Goal: Task Accomplishment & Management: Use online tool/utility

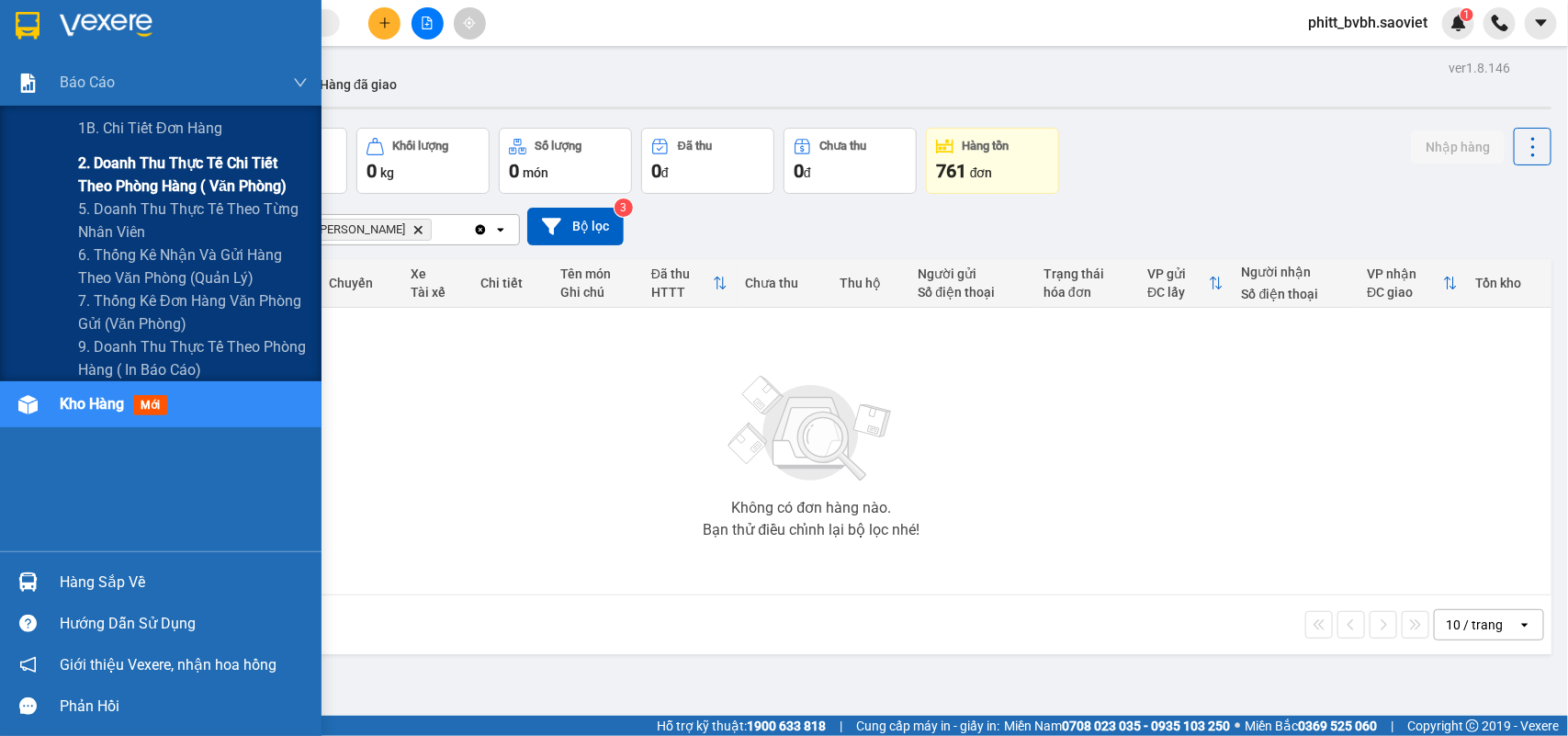
click at [165, 160] on span "2. Doanh thu thực tế chi tiết theo phòng hàng ( văn phòng)" at bounding box center [193, 174] width 229 height 46
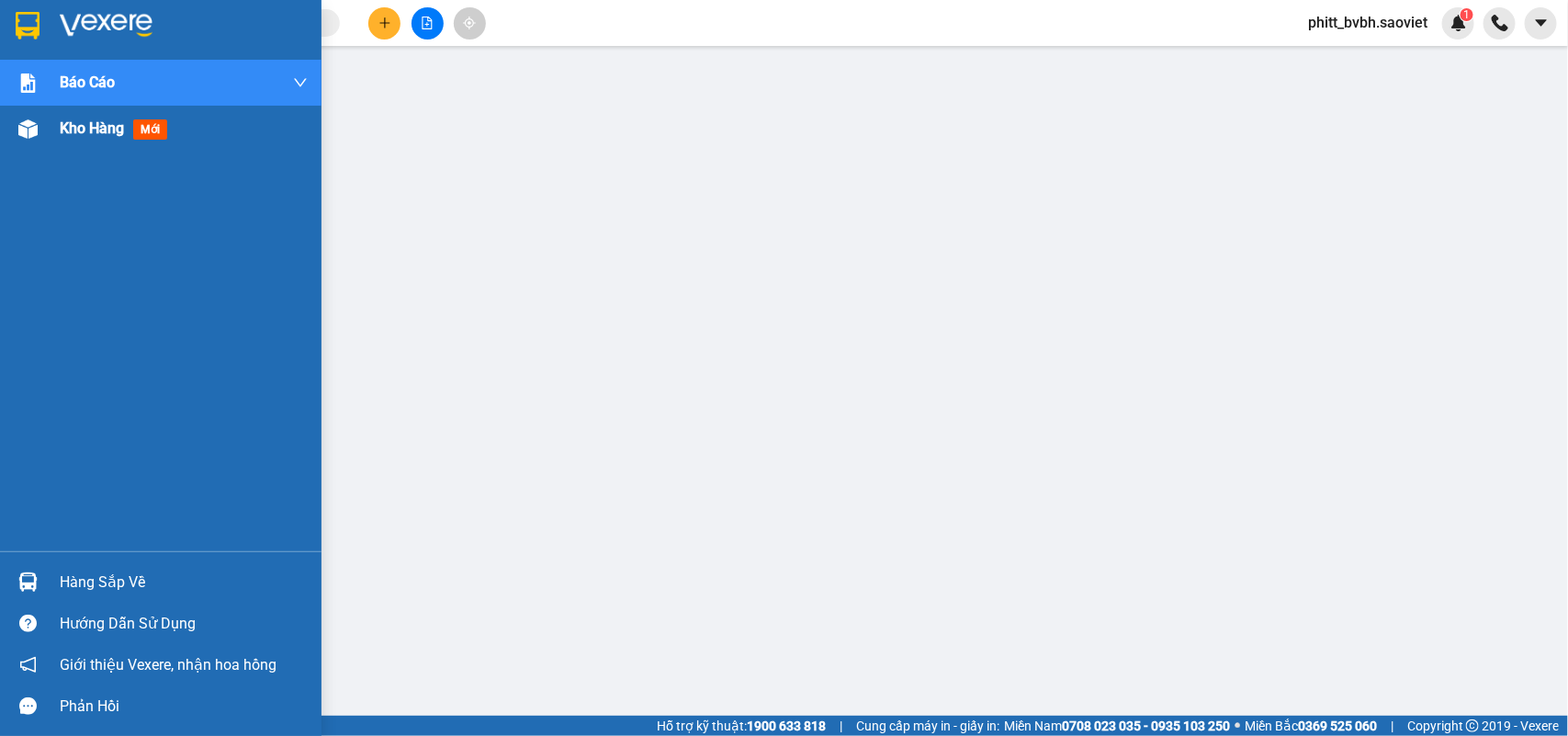
click at [62, 136] on span "Kho hàng" at bounding box center [91, 128] width 64 height 18
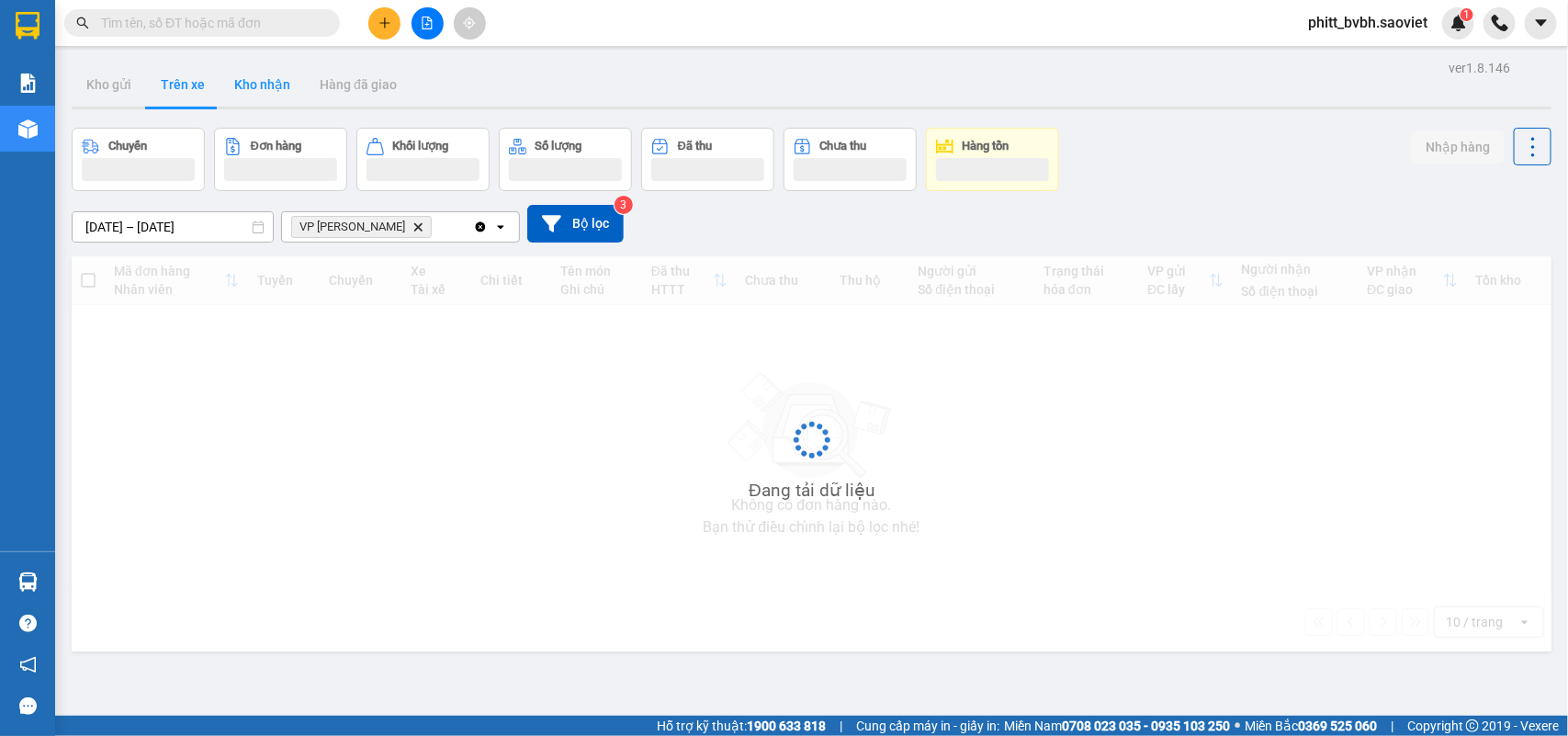
click at [262, 90] on button "Kho nhận" at bounding box center [262, 84] width 86 height 44
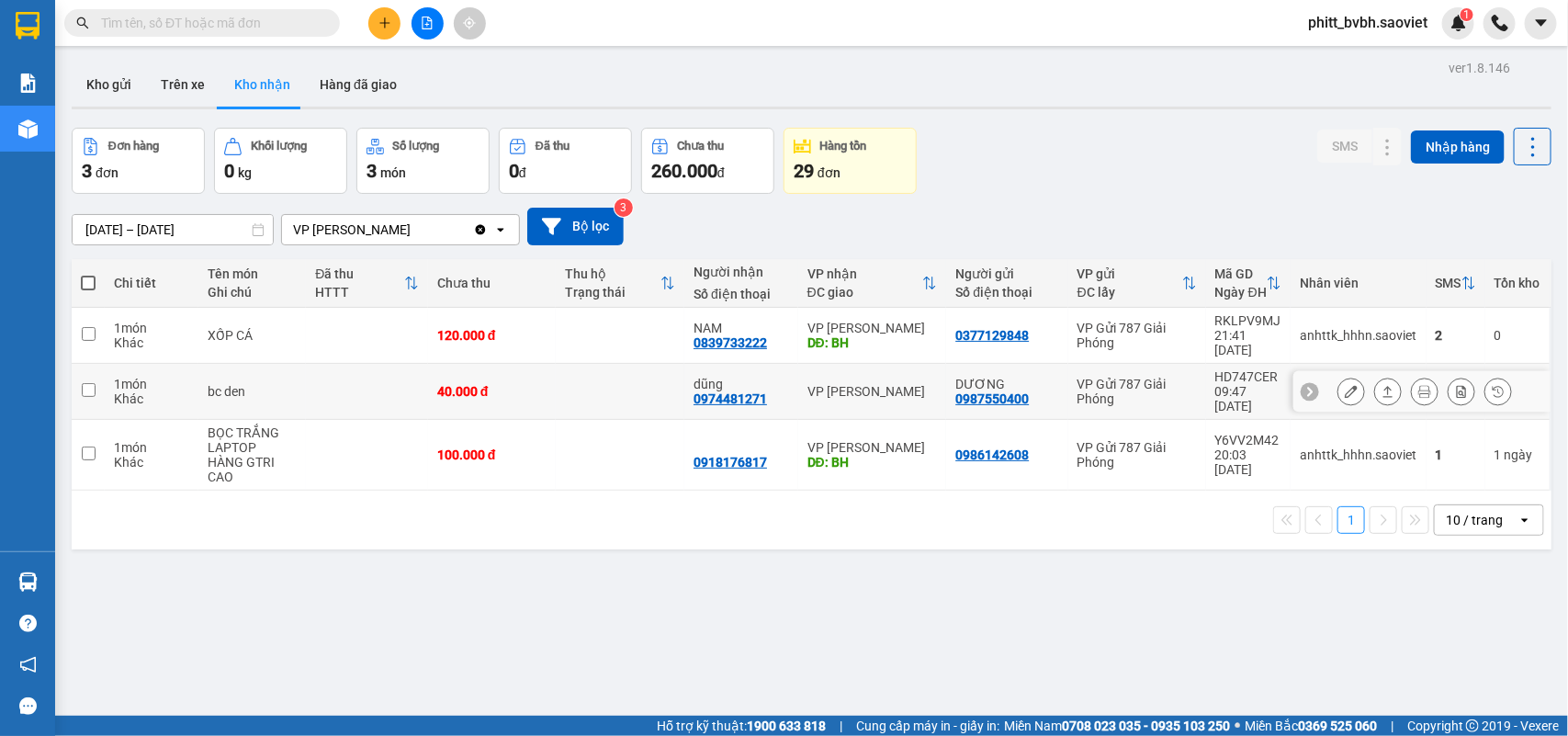
click at [556, 368] on td at bounding box center [620, 392] width 129 height 56
checkbox input "true"
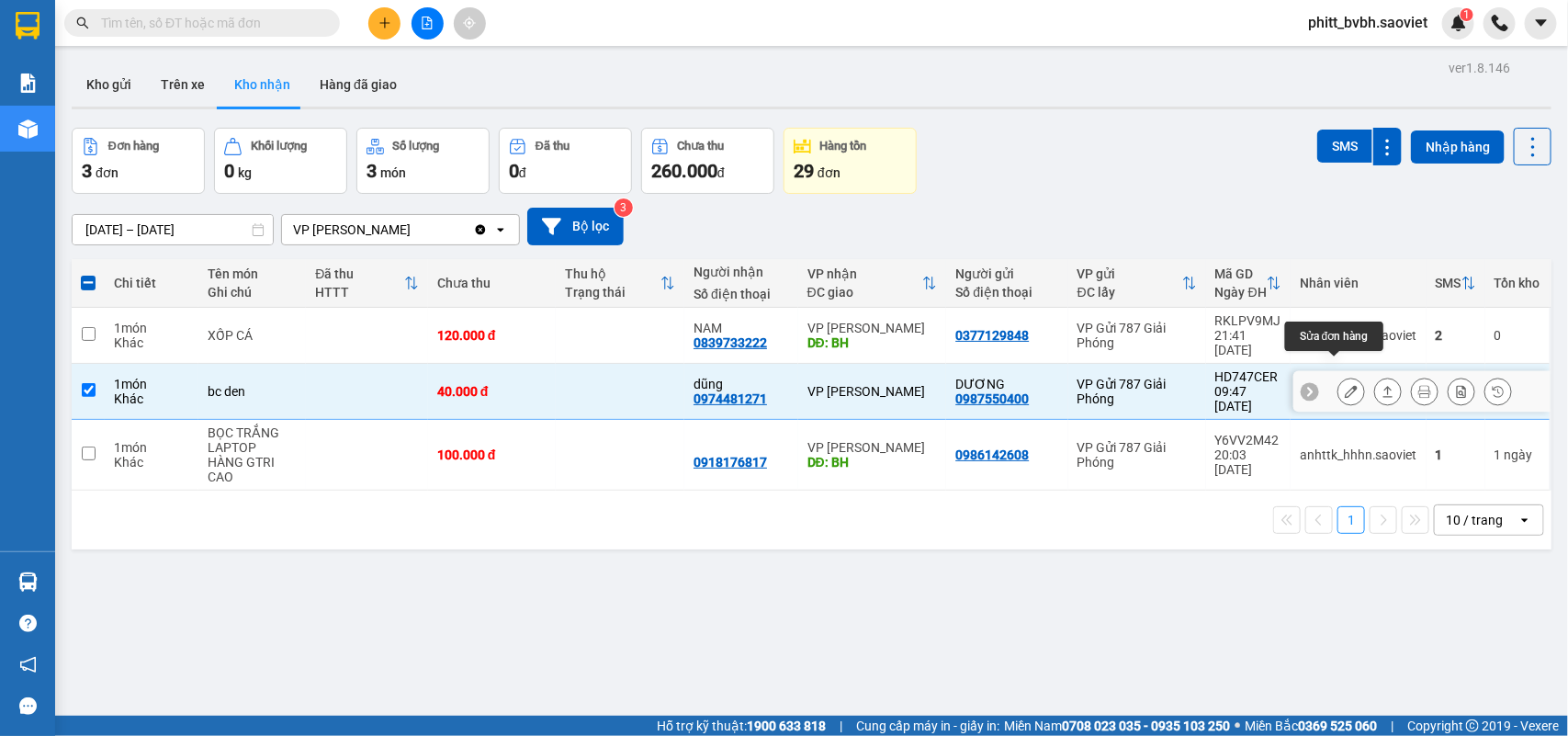
click at [1344, 377] on button at bounding box center [1352, 392] width 26 height 32
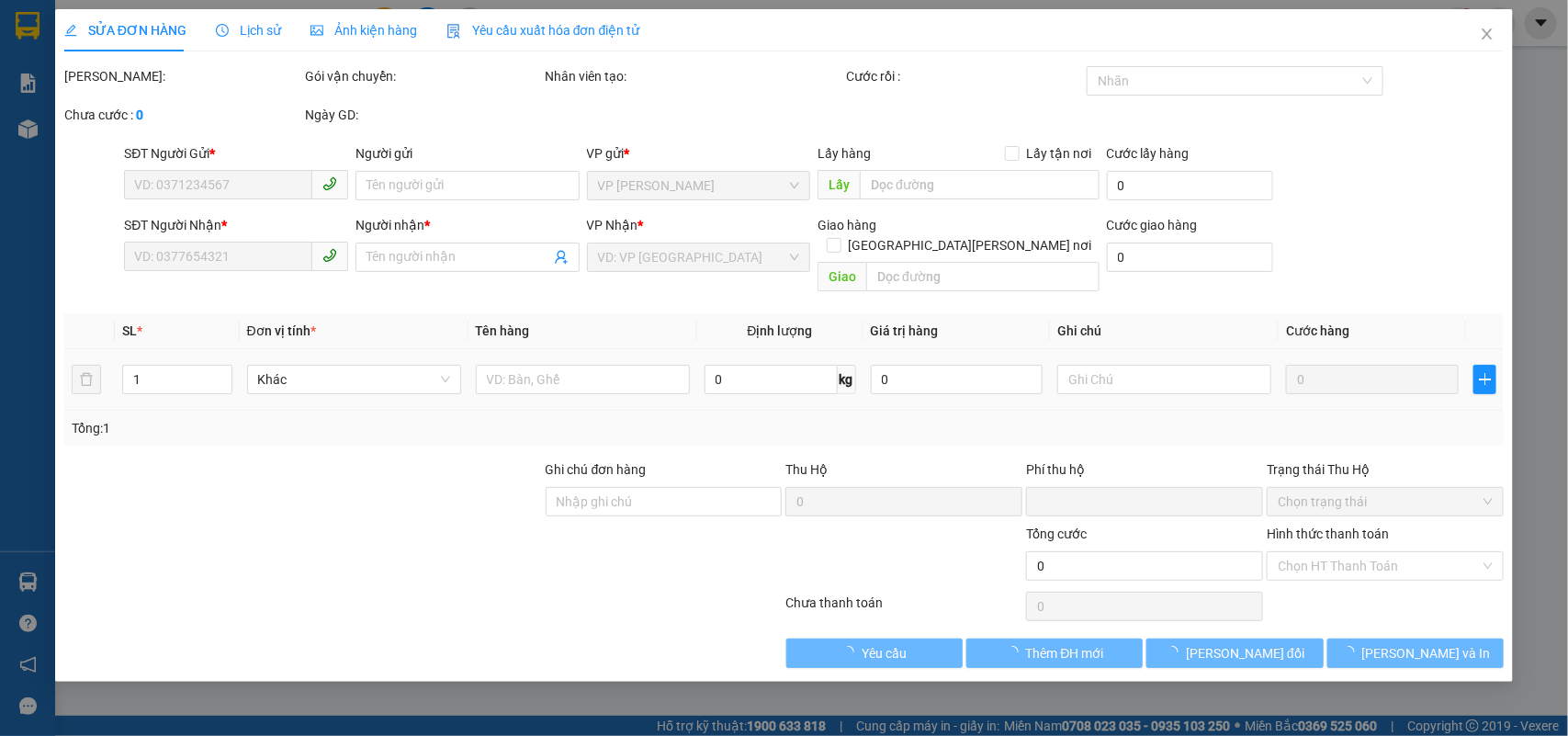
type input "0987550400"
type input "DƯƠNG"
type input "0974481271"
type input "dũng"
type input "0"
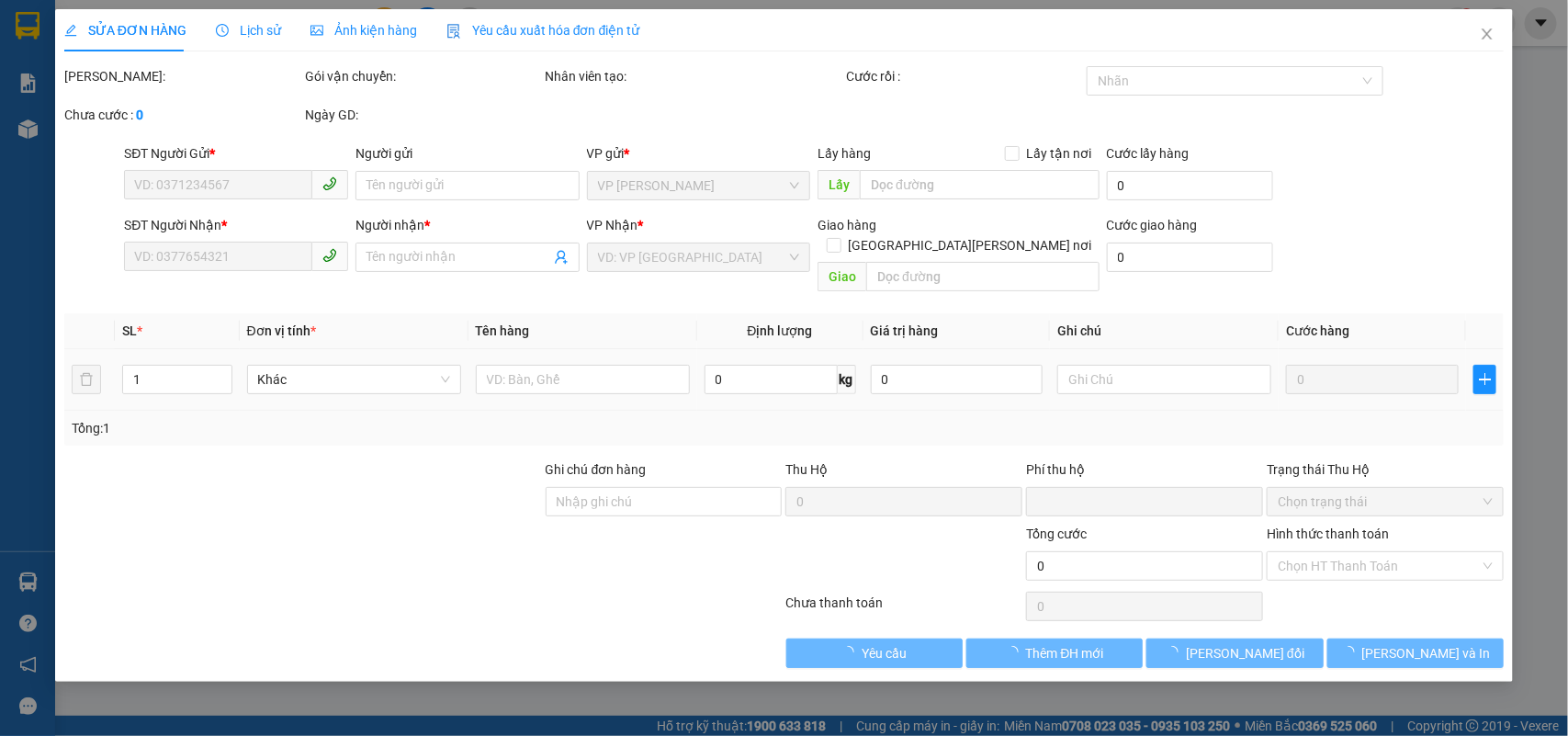
type input "40.000"
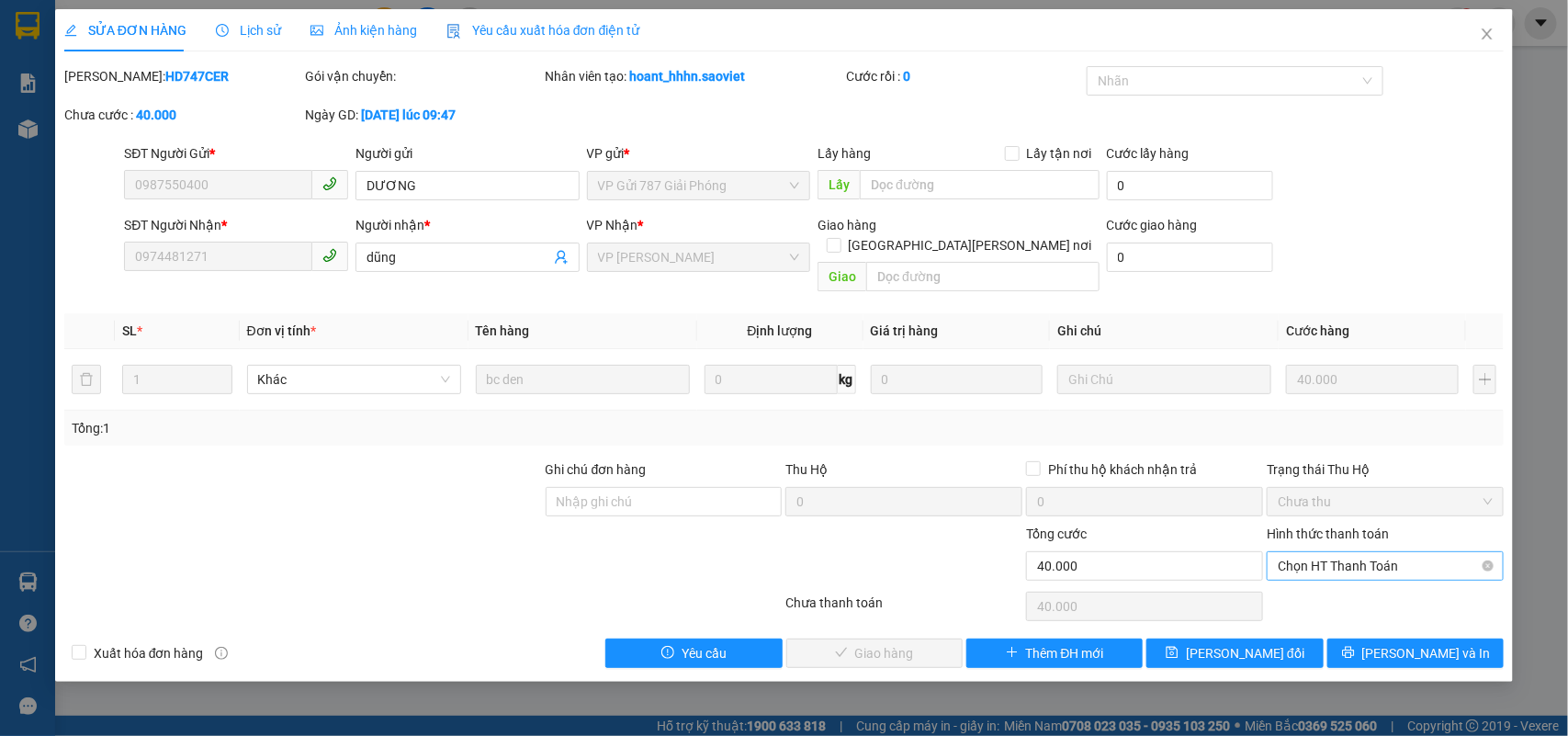
click at [1348, 552] on span "Chọn HT Thanh Toán" at bounding box center [1385, 566] width 215 height 28
click at [1321, 576] on div "Tại văn phòng" at bounding box center [1386, 584] width 237 height 30
type input "0"
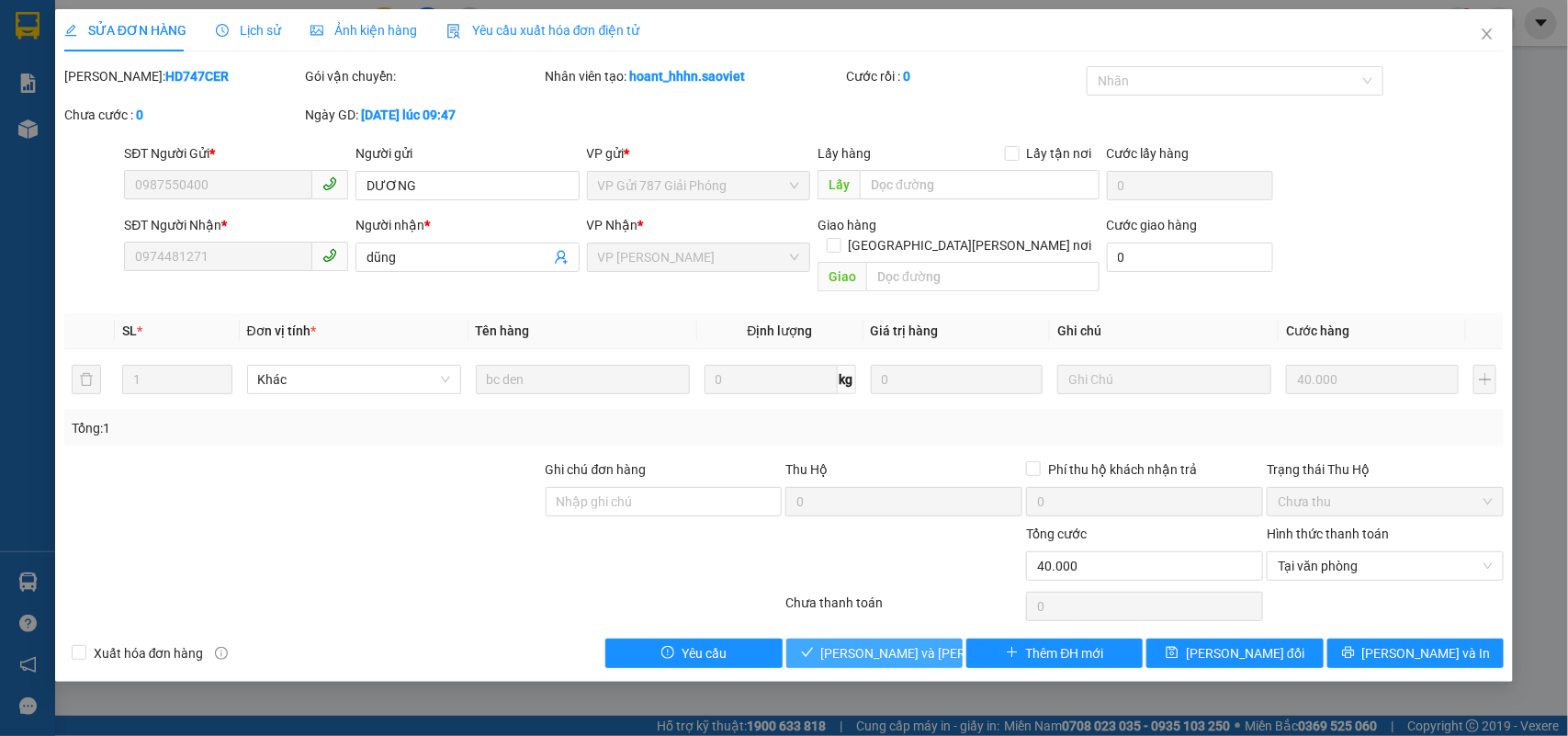
click at [860, 643] on span "[PERSON_NAME] và [PERSON_NAME] hàng" at bounding box center [945, 653] width 248 height 21
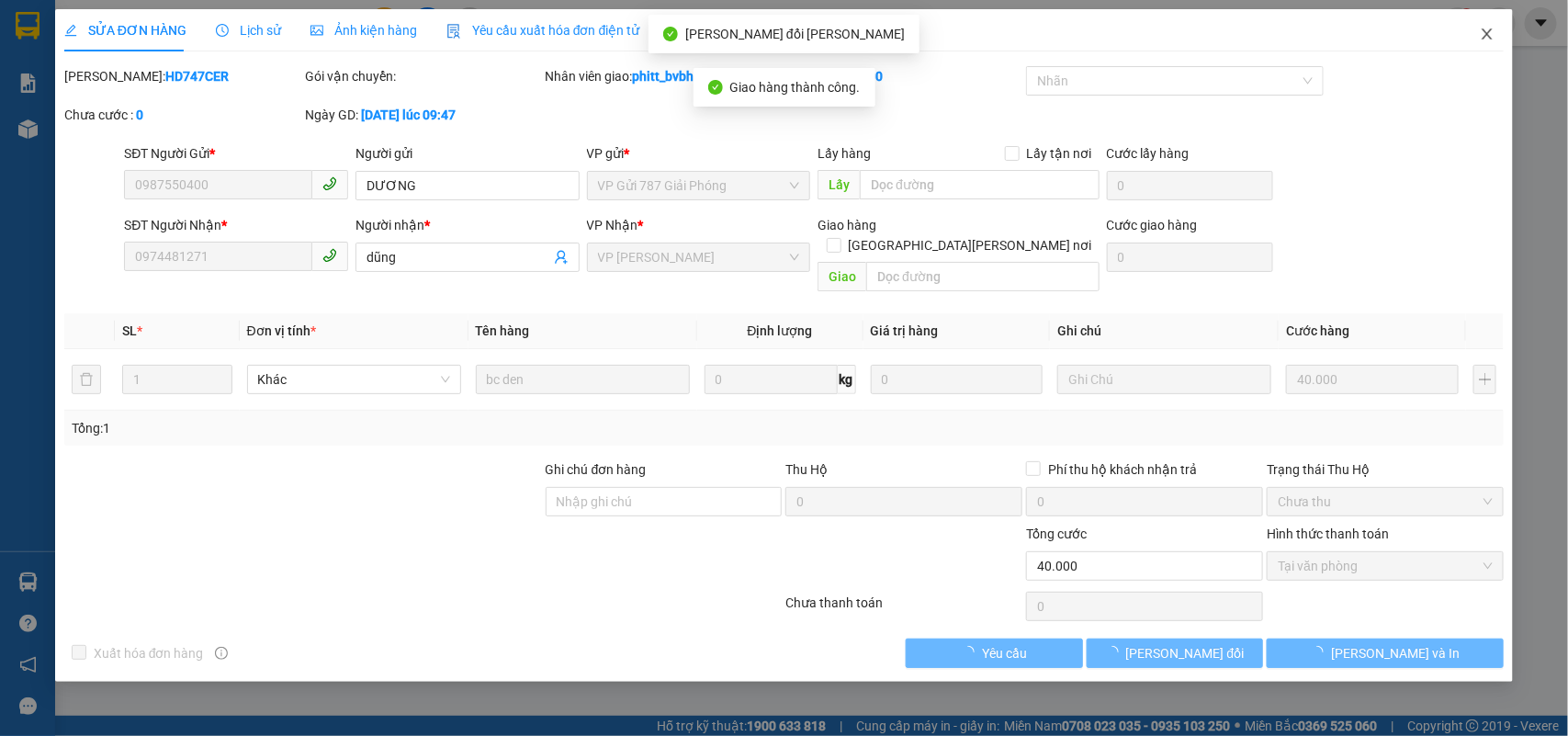
click at [1479, 28] on span "Close" at bounding box center [1487, 35] width 51 height 51
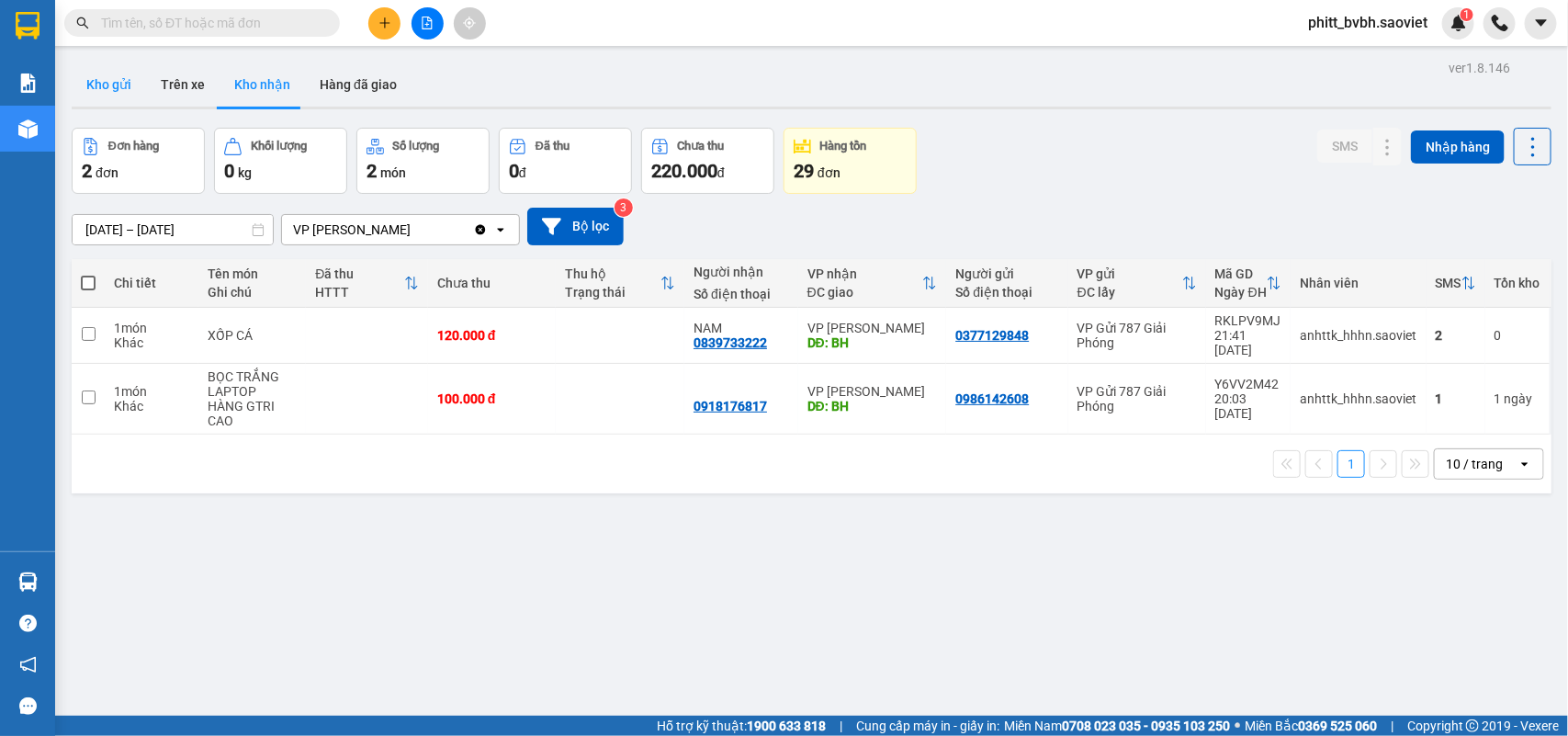
click at [129, 83] on button "Kho gửi" at bounding box center [109, 84] width 75 height 44
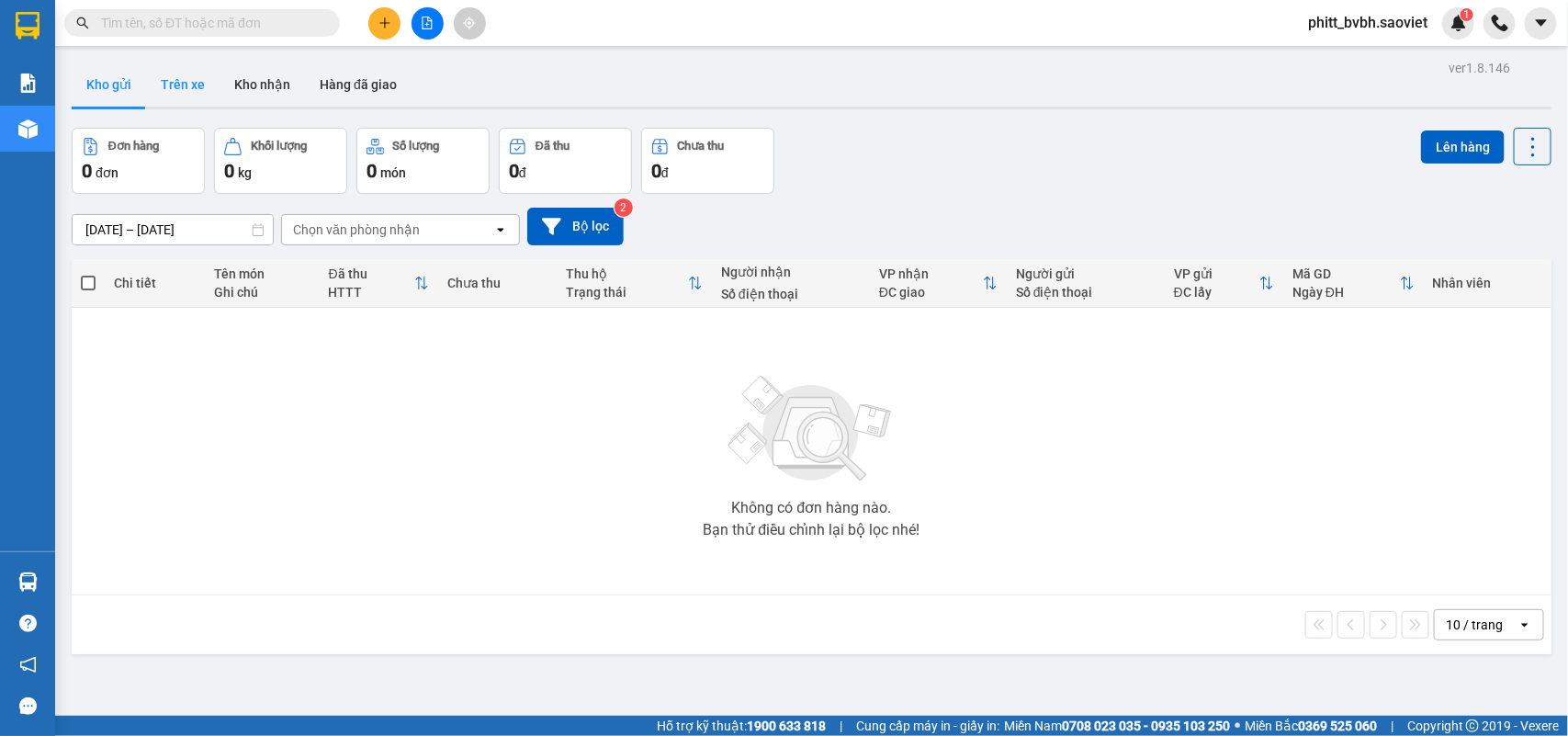
click at [213, 80] on button "Trên xe" at bounding box center [183, 84] width 74 height 44
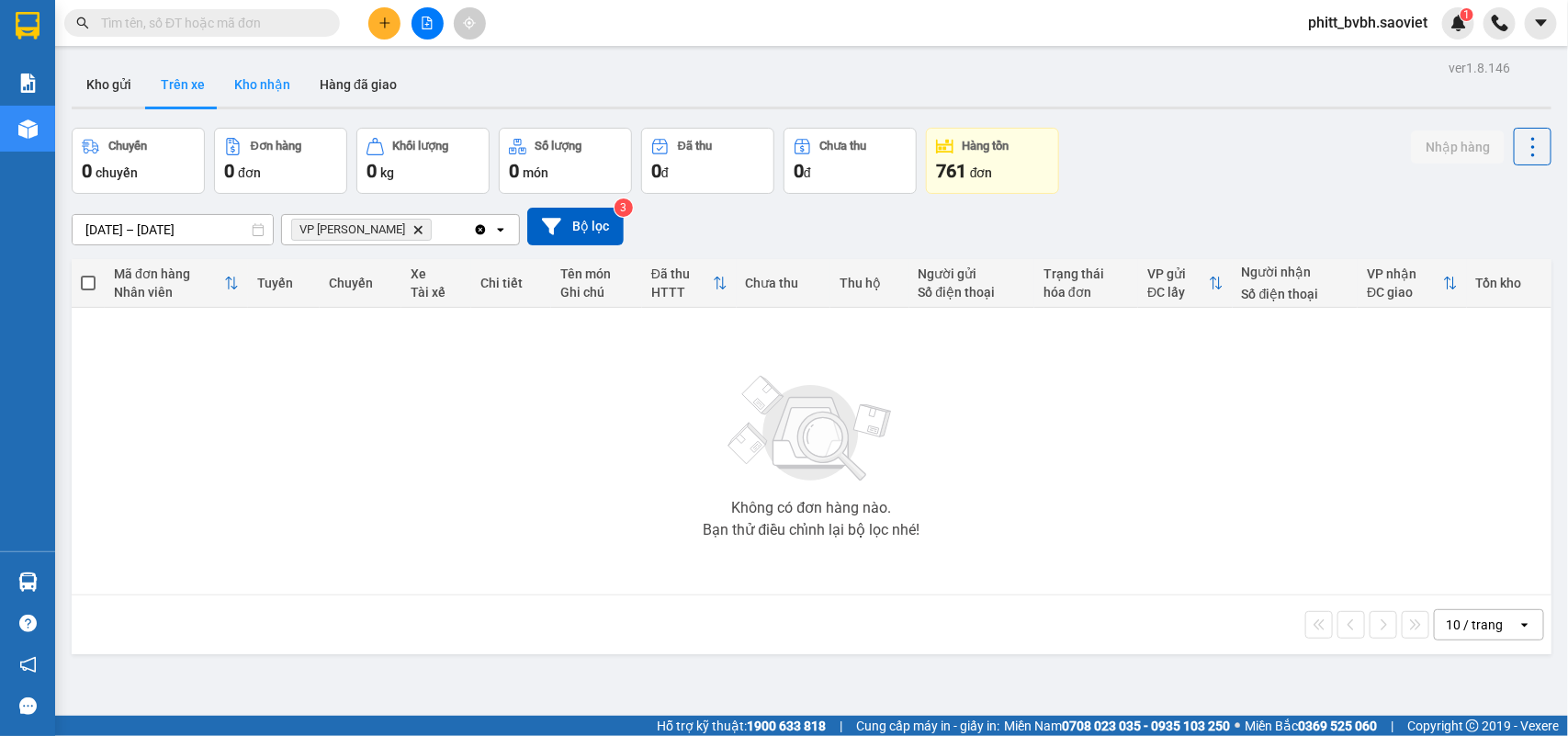
click at [249, 89] on button "Kho nhận" at bounding box center [262, 84] width 86 height 44
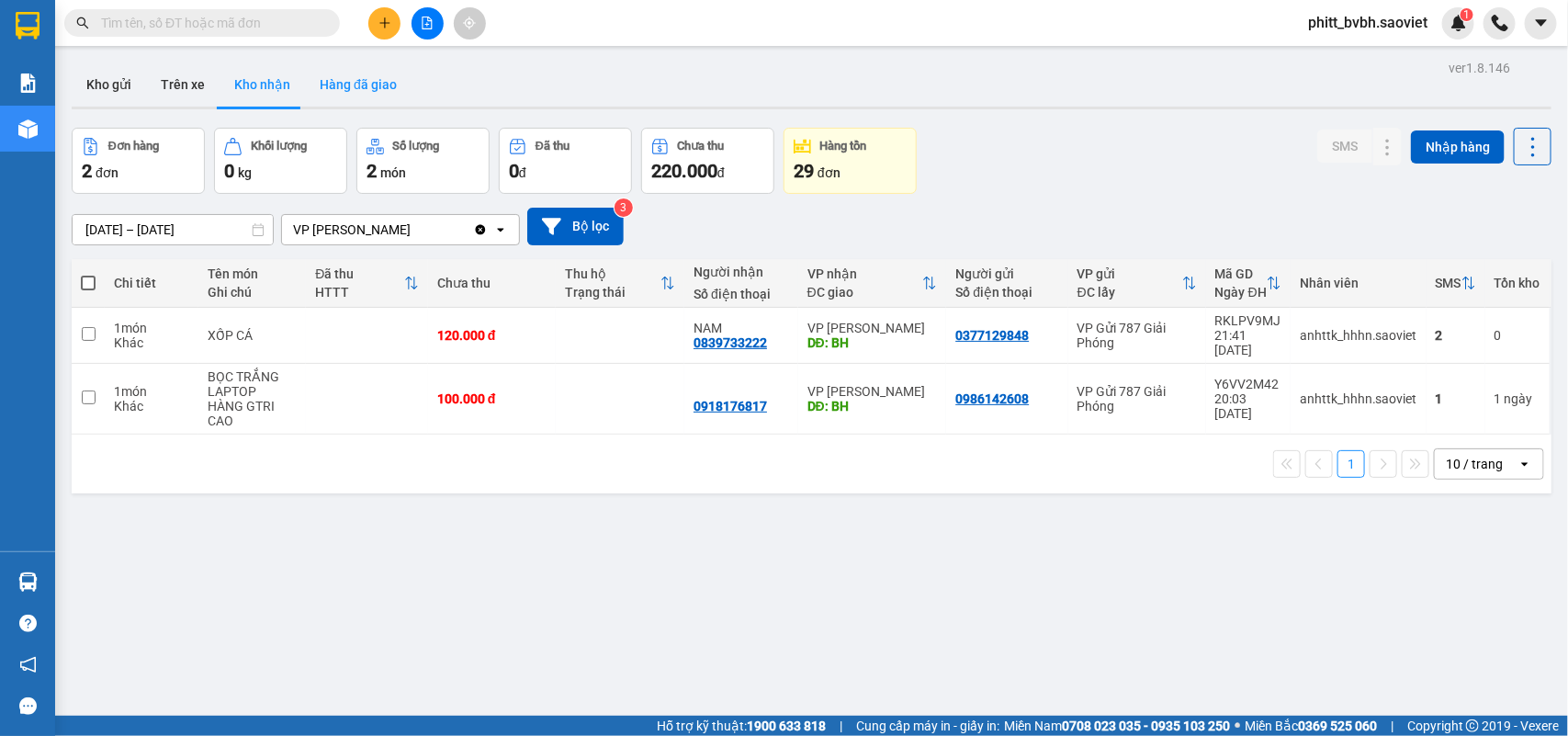
click at [325, 83] on button "Hàng đã giao" at bounding box center [358, 84] width 106 height 44
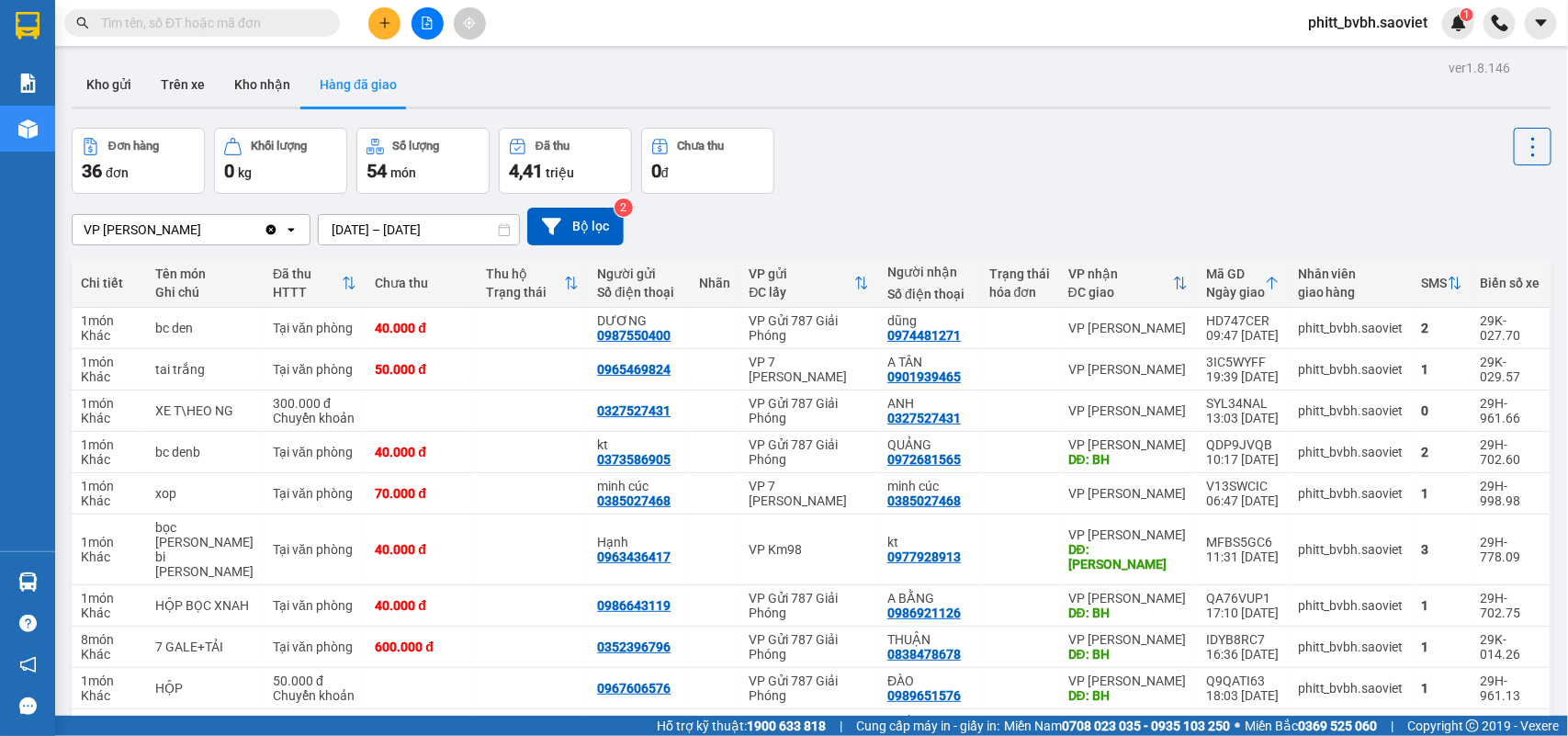
click at [378, 225] on input "[DATE] – [DATE]" at bounding box center [419, 229] width 201 height 30
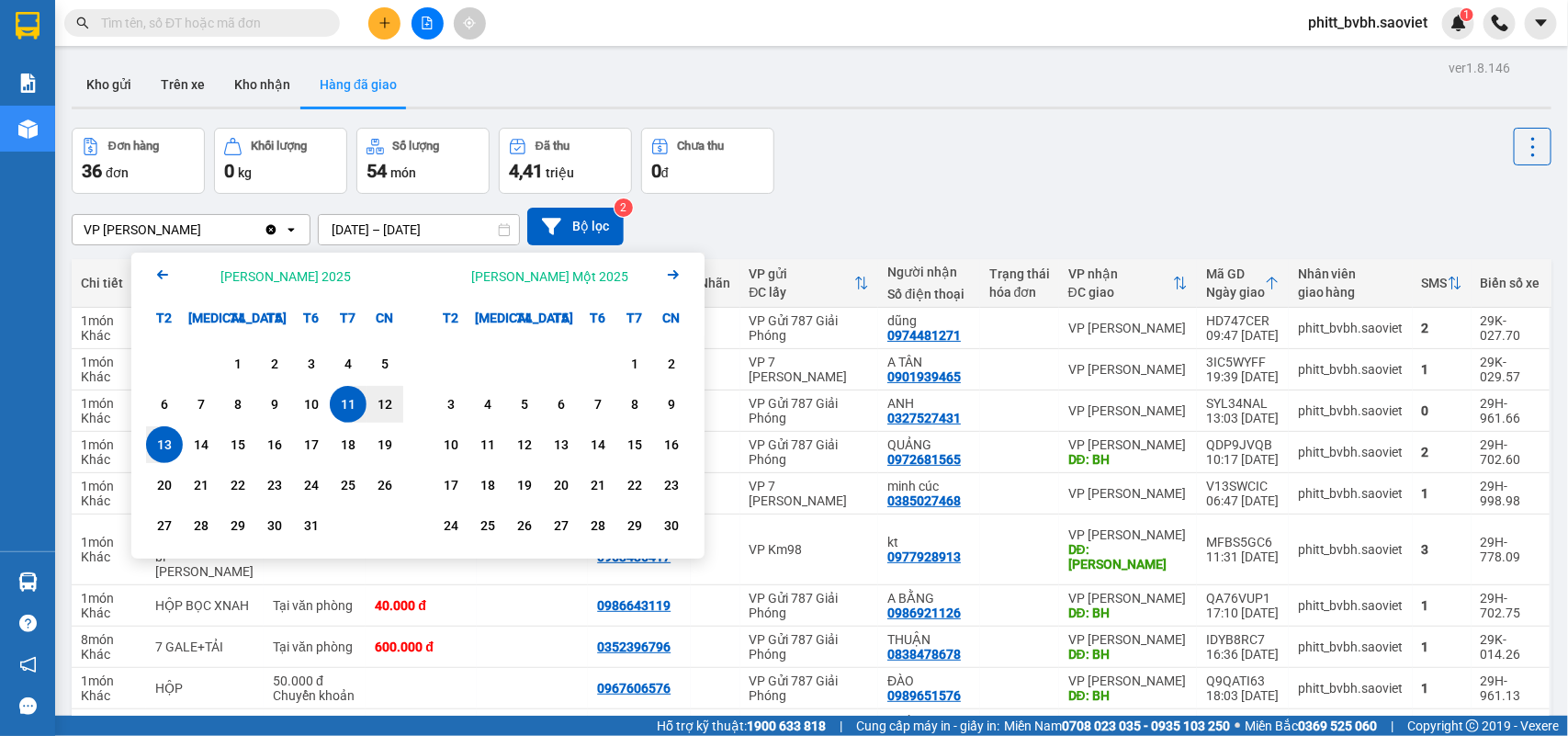
click at [165, 448] on div "13" at bounding box center [165, 445] width 26 height 22
type input "[DATE] – [DATE]"
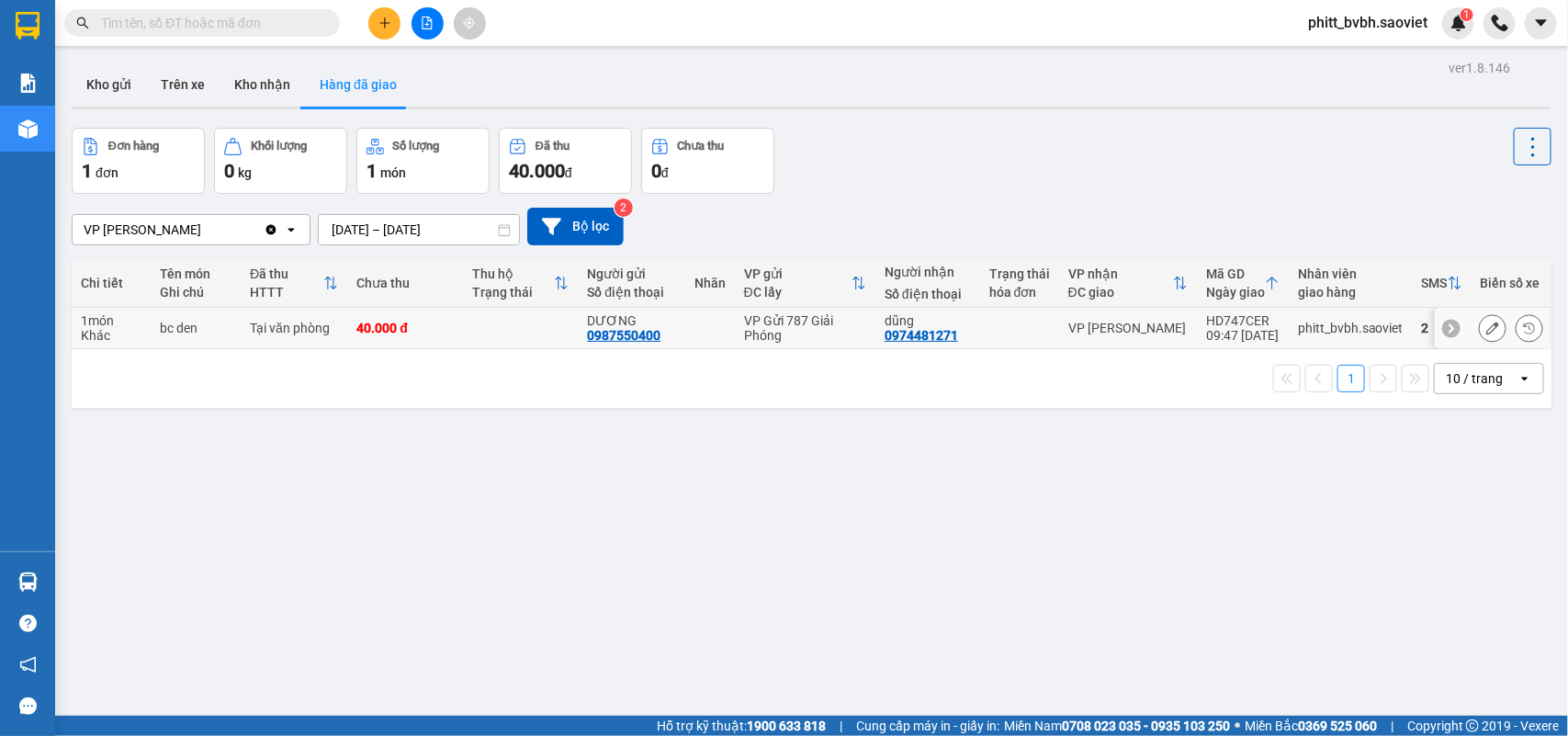
drag, startPoint x: 860, startPoint y: 335, endPoint x: 837, endPoint y: 337, distance: 23.1
click at [838, 336] on td "VP Gửi 787 Giải Phóng" at bounding box center [805, 328] width 141 height 41
drag, startPoint x: 869, startPoint y: 335, endPoint x: 975, endPoint y: 340, distance: 106.1
click at [975, 340] on tr "1 món Khác bc den [PERSON_NAME] 40.000 [PERSON_NAME] 0987550400 VP Gửi 787 Giải…" at bounding box center [812, 328] width 1480 height 41
drag, startPoint x: 975, startPoint y: 340, endPoint x: 949, endPoint y: 336, distance: 26.3
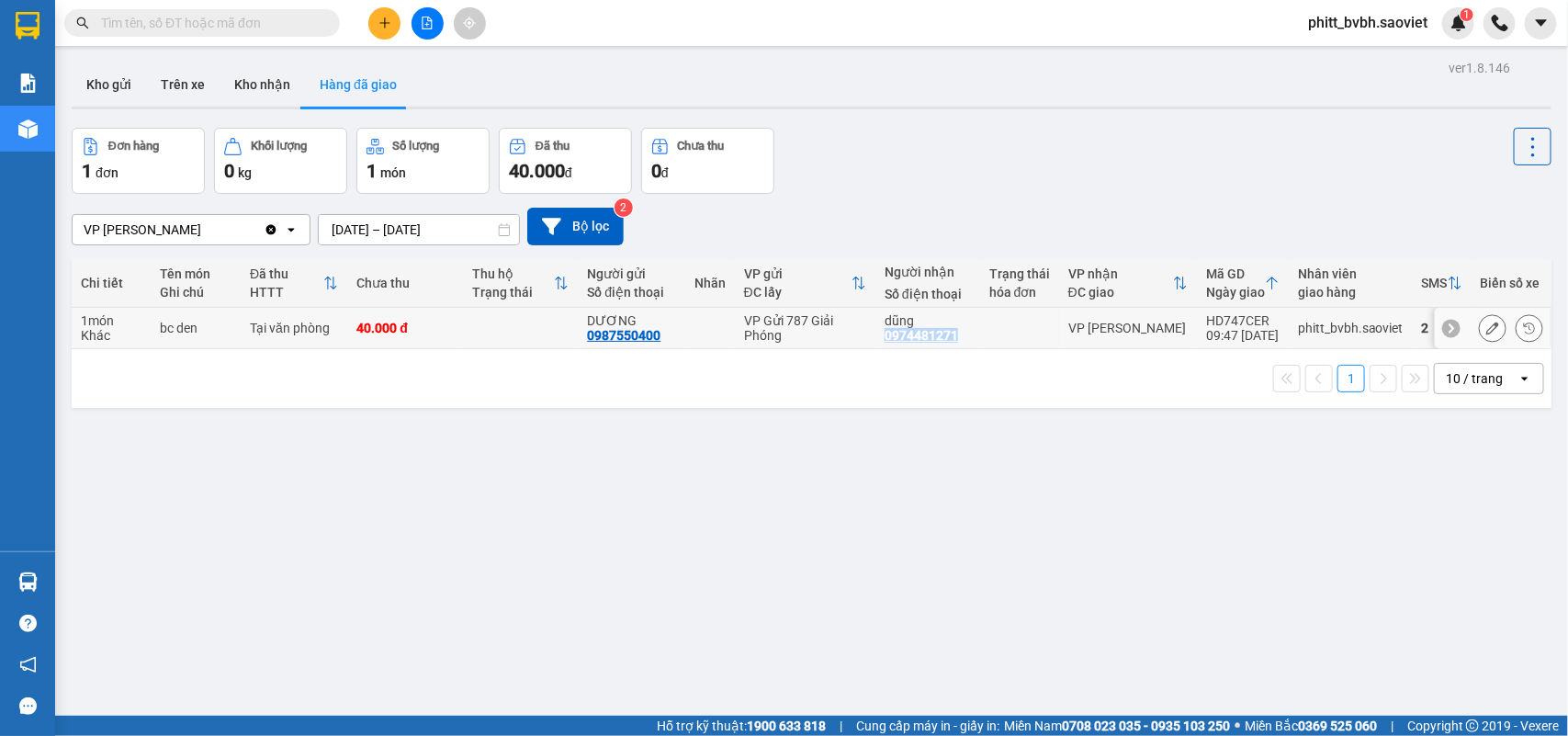
click at [949, 336] on td "[PERSON_NAME] 0974481271" at bounding box center [928, 328] width 104 height 41
click at [943, 340] on td "[PERSON_NAME] 0974481271" at bounding box center [928, 328] width 104 height 41
copy div "0974481271"
click at [105, 28] on input "text" at bounding box center [209, 23] width 216 height 21
paste input "0974481271"
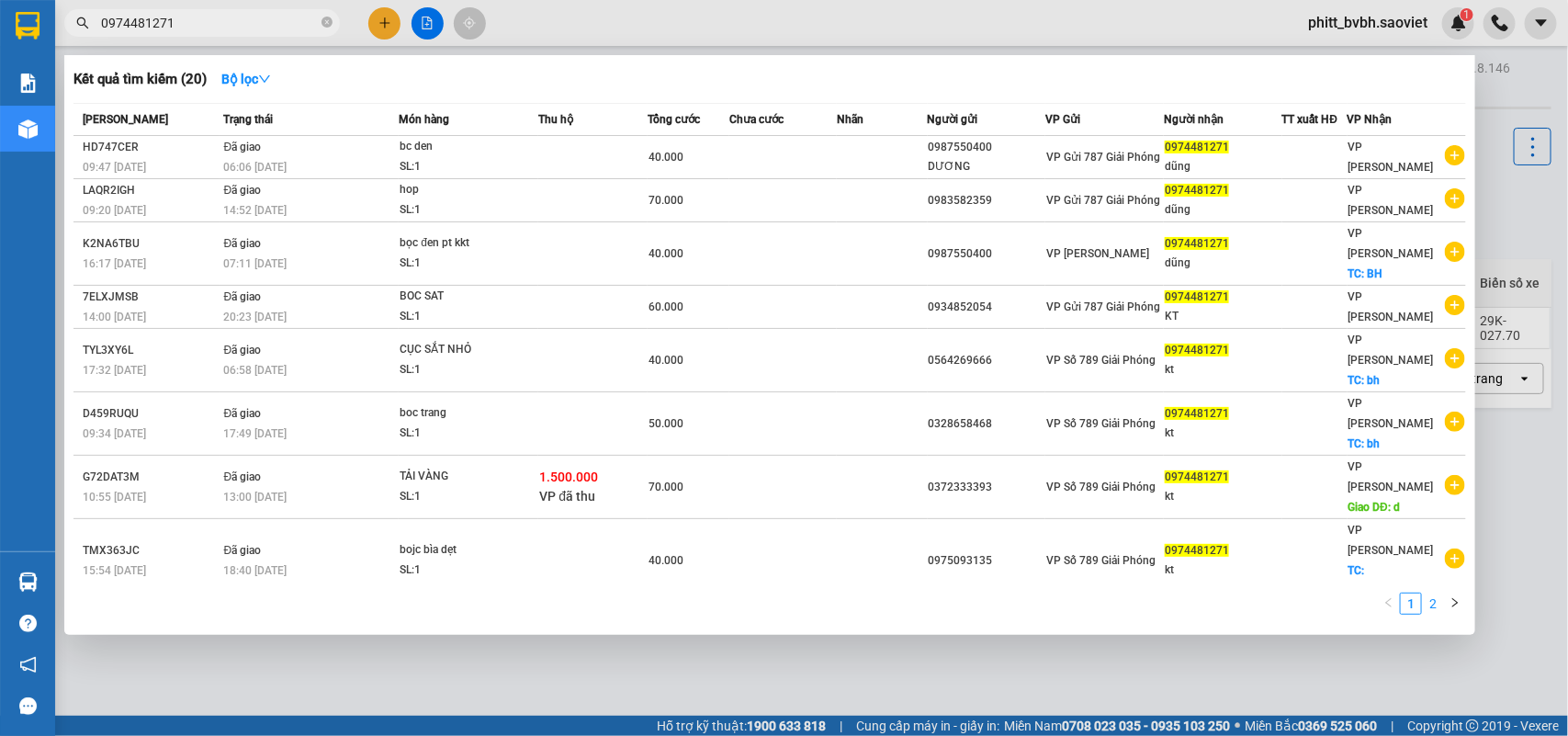
type input "0974481271"
click at [1439, 593] on link "2" at bounding box center [1434, 604] width 21 height 21
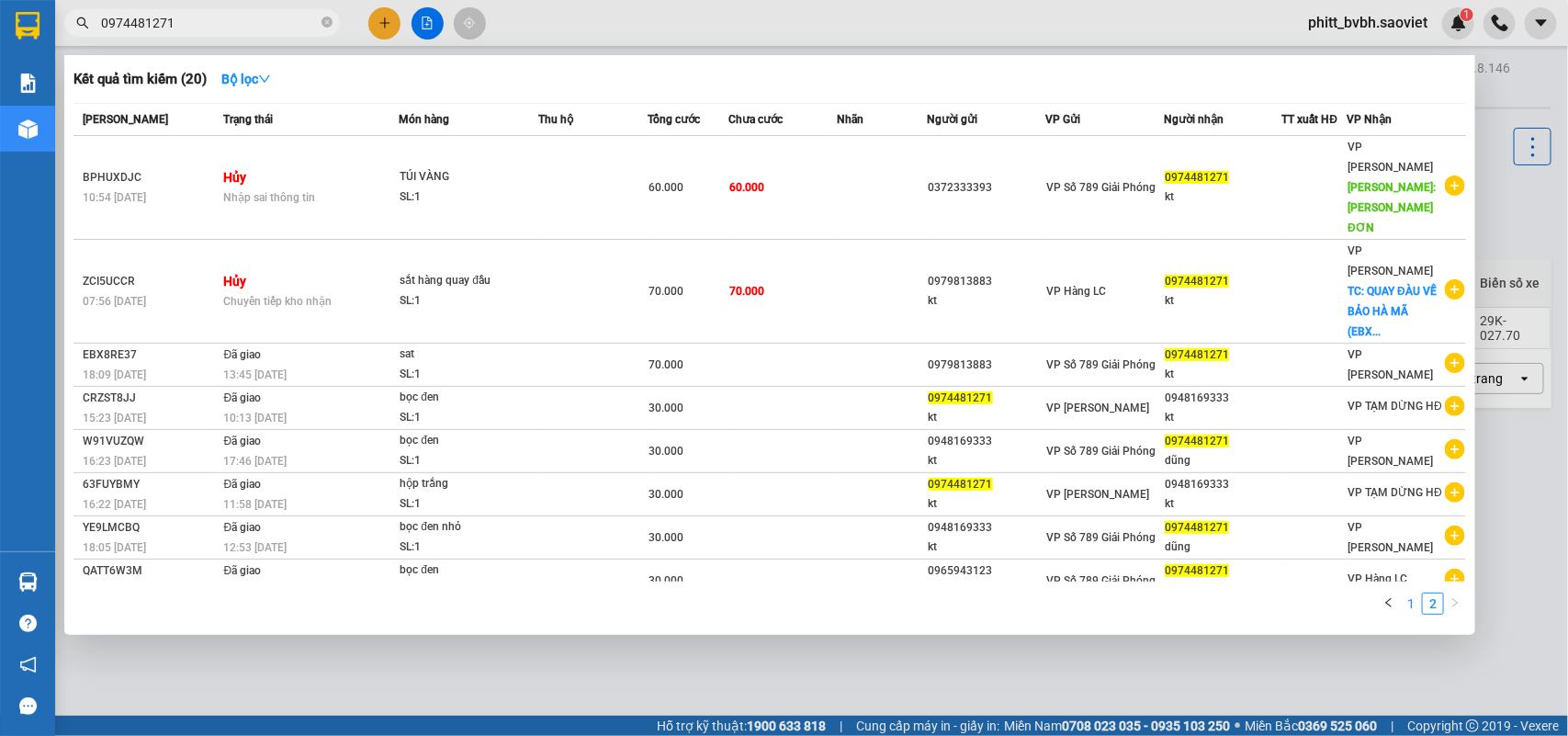
click at [1408, 603] on link "1" at bounding box center [1411, 604] width 21 height 21
